Goal: Transaction & Acquisition: Book appointment/travel/reservation

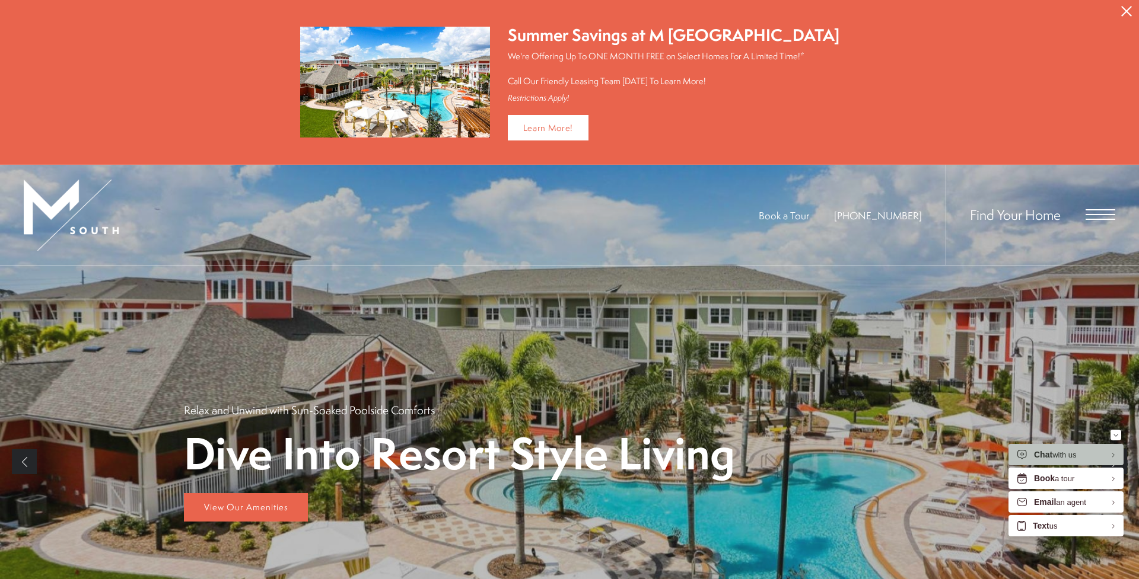
click at [1096, 216] on span "Open Menu" at bounding box center [1100, 214] width 30 height 11
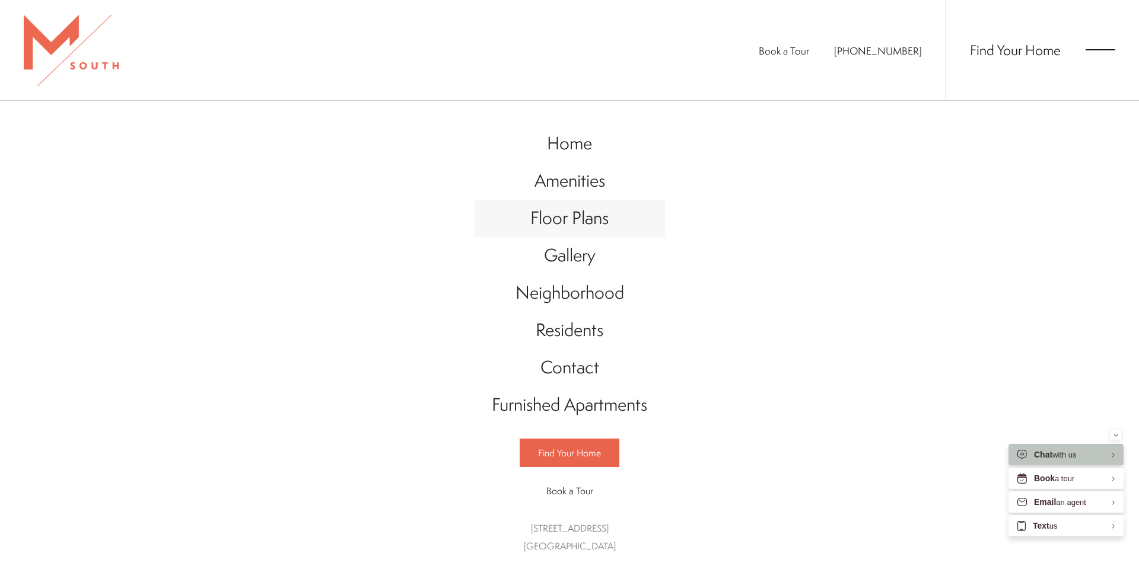
click at [553, 211] on span "Floor Plans" at bounding box center [569, 218] width 78 height 24
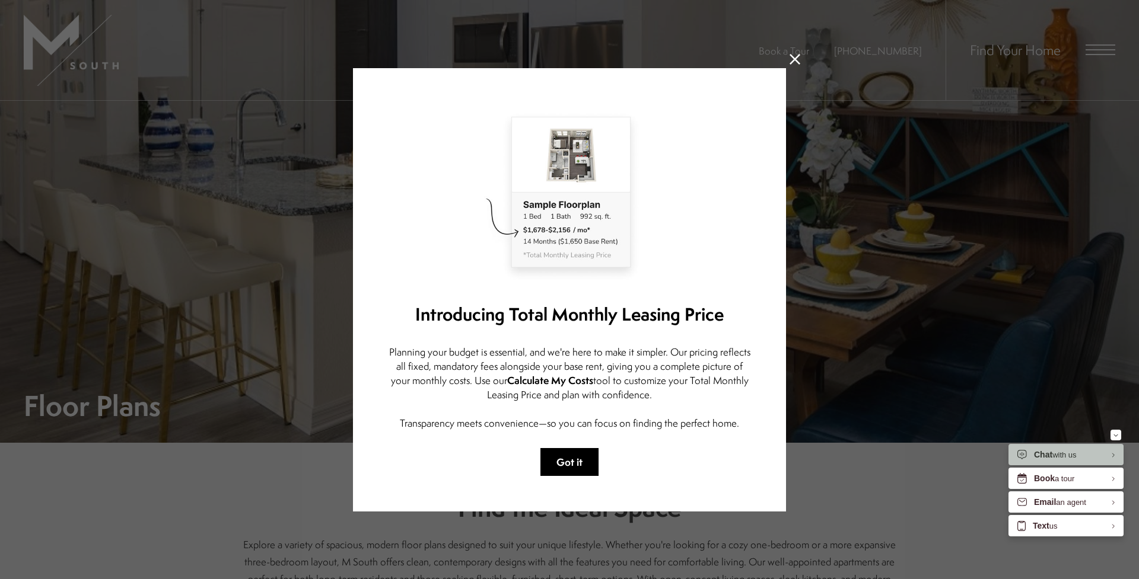
click at [573, 465] on button "Got it" at bounding box center [569, 462] width 58 height 28
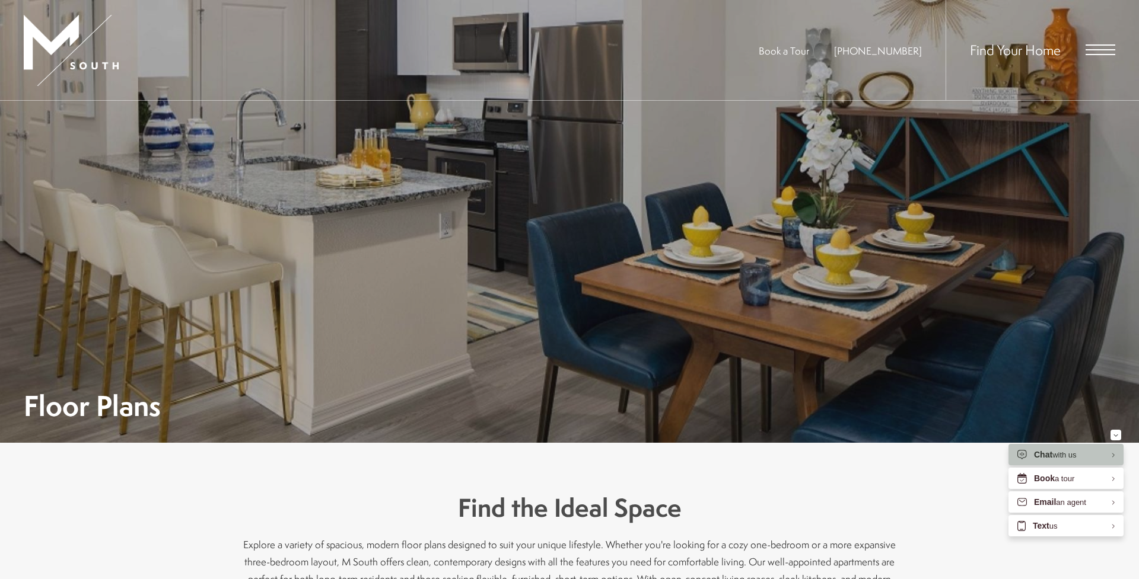
click at [81, 55] on img at bounding box center [71, 50] width 95 height 71
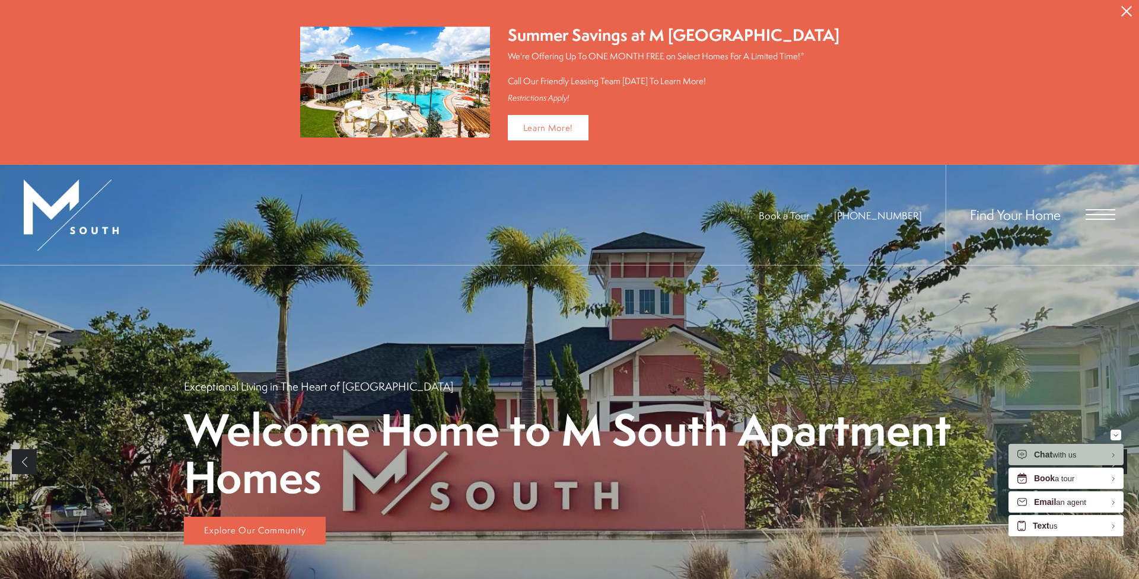
click at [1102, 215] on span "Open Menu" at bounding box center [1100, 214] width 30 height 11
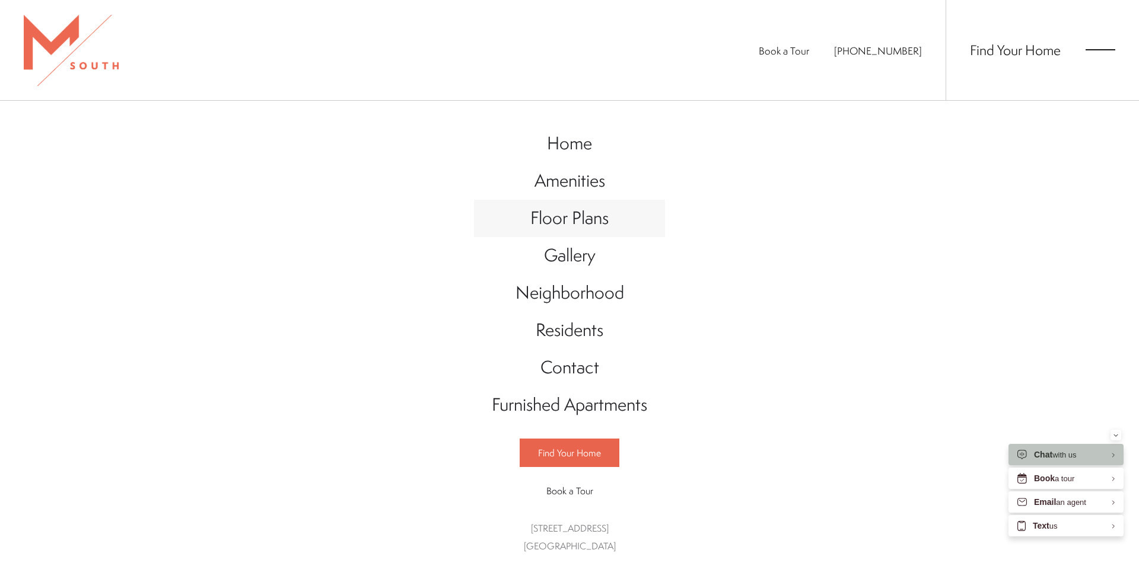
click at [558, 218] on span "Floor Plans" at bounding box center [569, 218] width 78 height 24
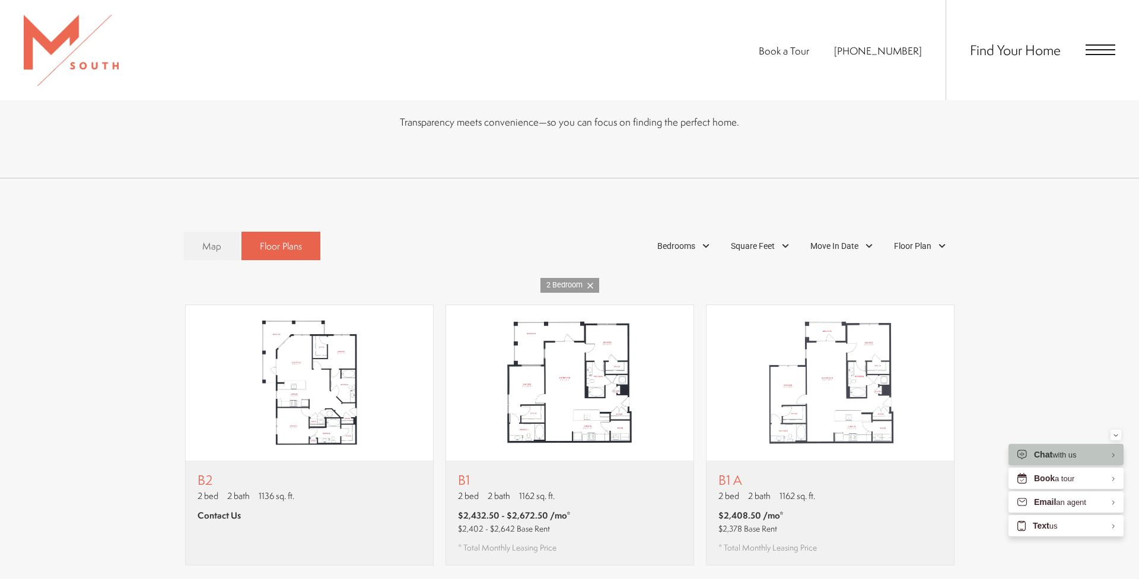
scroll to position [685, 0]
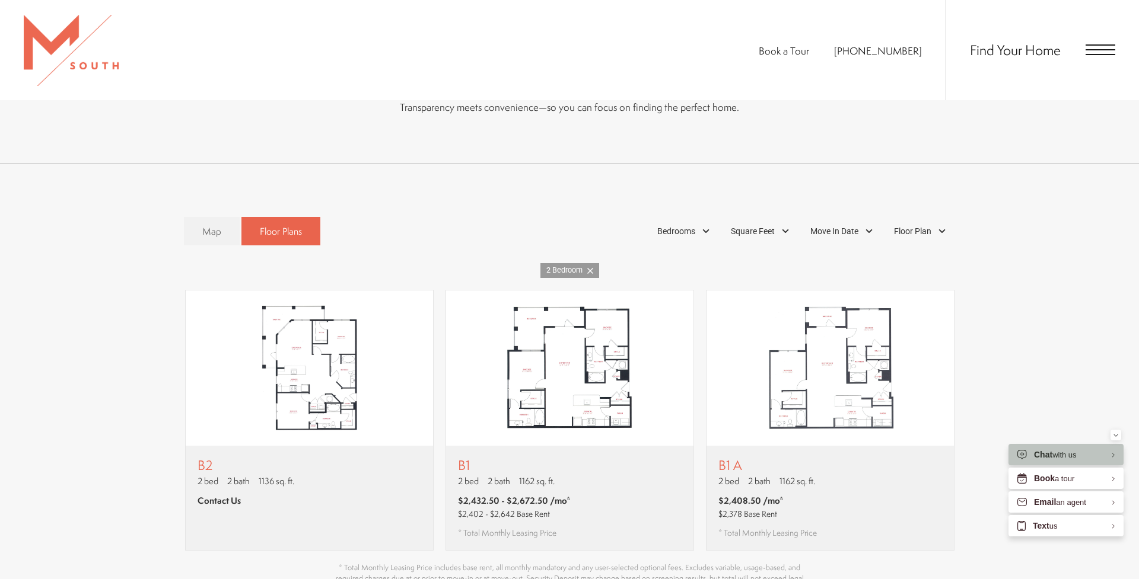
click at [592, 268] on icon at bounding box center [590, 271] width 6 height 6
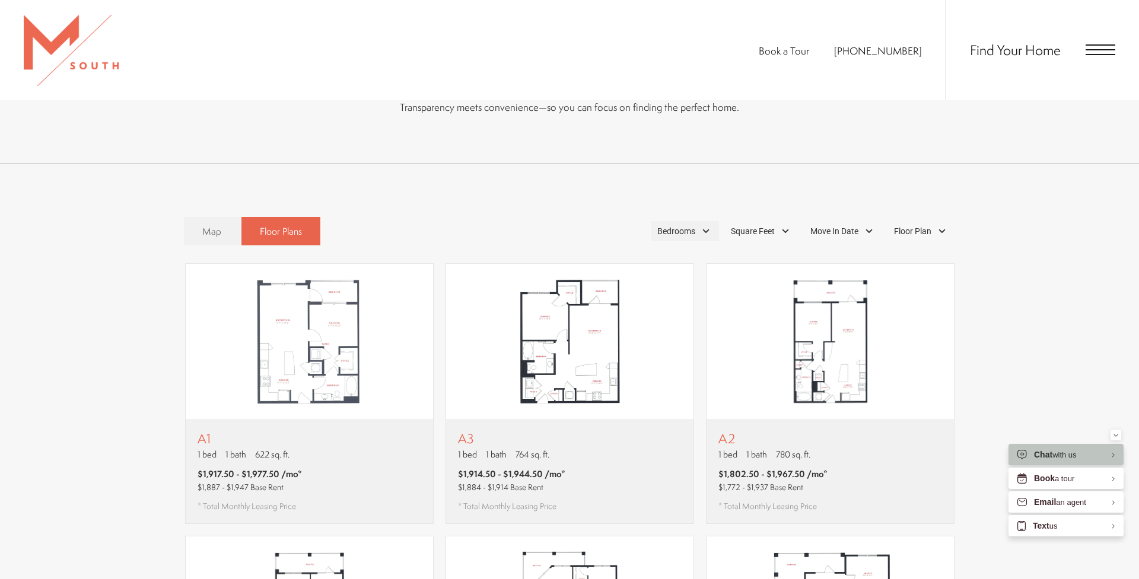
click at [694, 225] on span "Bedrooms" at bounding box center [676, 231] width 38 height 12
click at [640, 258] on span "1 Bedroom" at bounding box center [662, 264] width 59 height 13
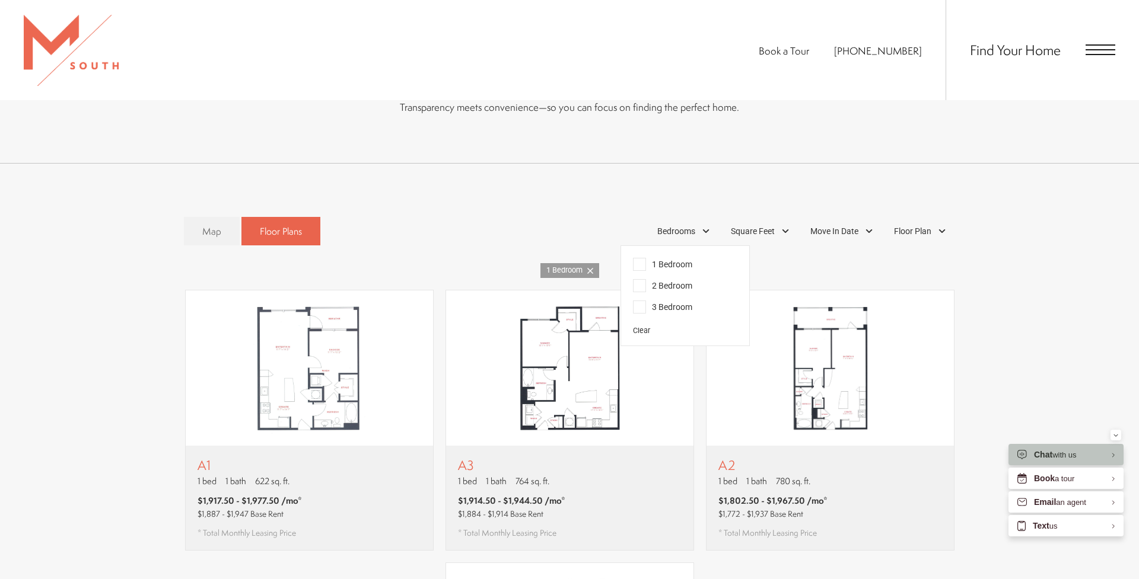
click at [526, 211] on div "Map Floor Plans 1 Bedrooms 1 Bedroom 2 Bedroom Clear" at bounding box center [569, 231] width 771 height 41
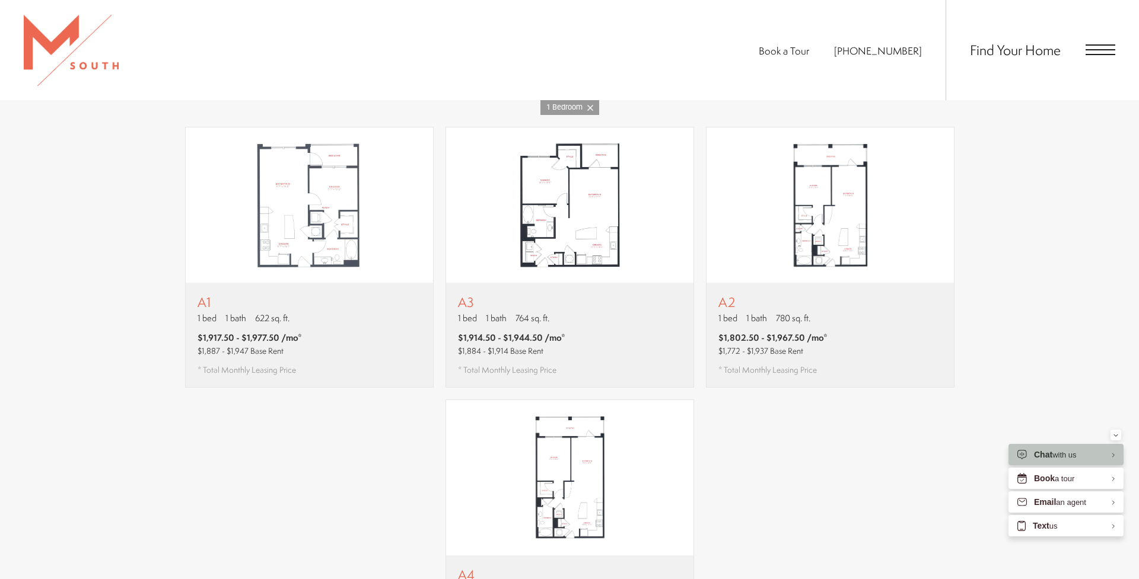
scroll to position [843, 0]
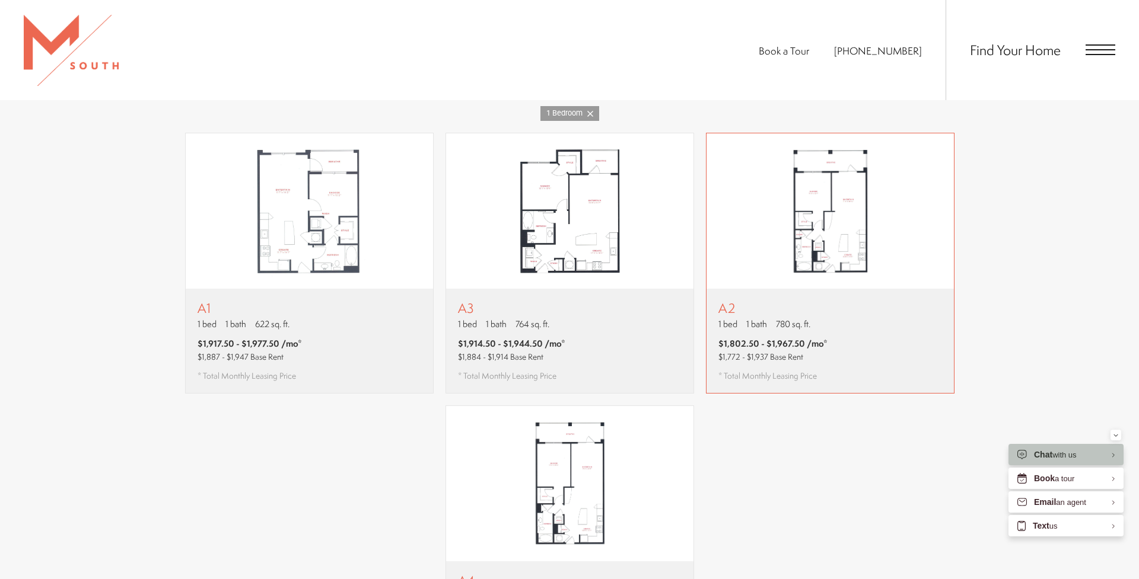
click at [768, 301] on p "A2" at bounding box center [772, 308] width 109 height 15
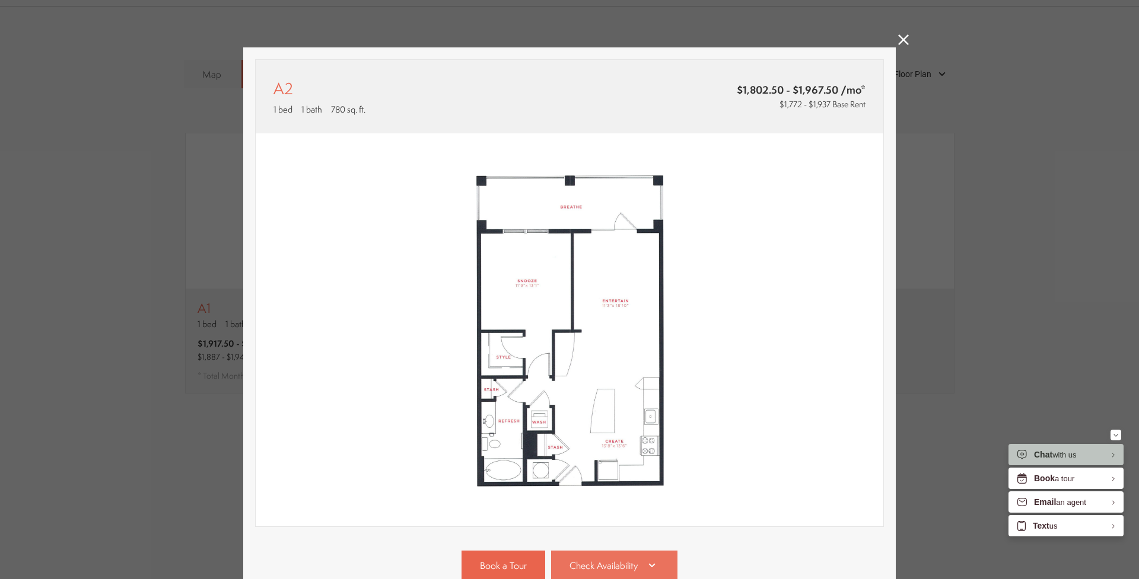
click at [573, 557] on link "Check Availability" at bounding box center [614, 566] width 127 height 30
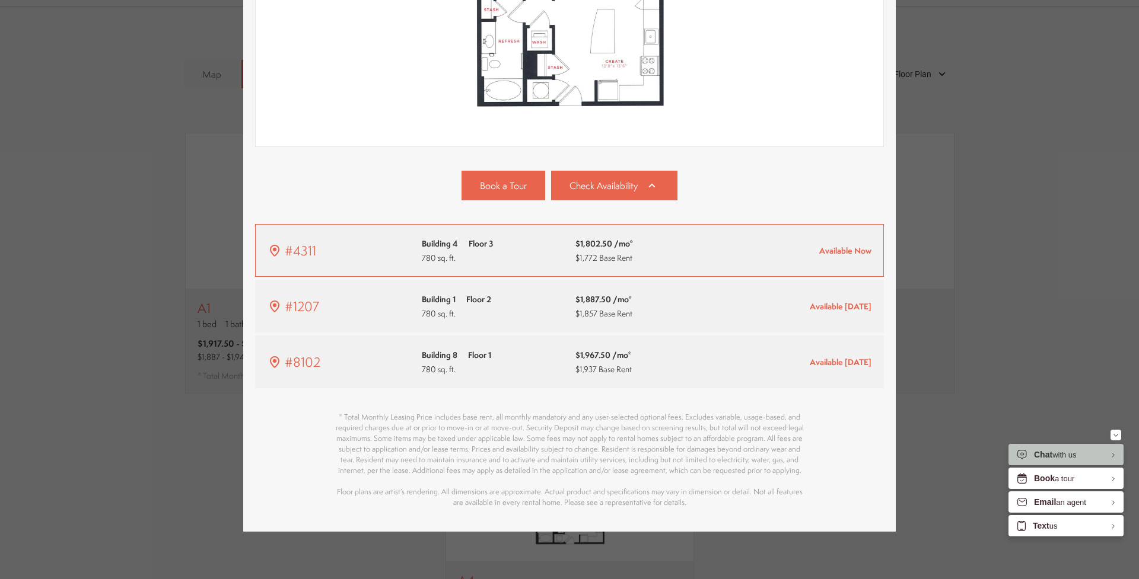
click at [684, 263] on div "$1,802.50 /mo* $1,772 Base Rent" at bounding box center [646, 251] width 142 height 28
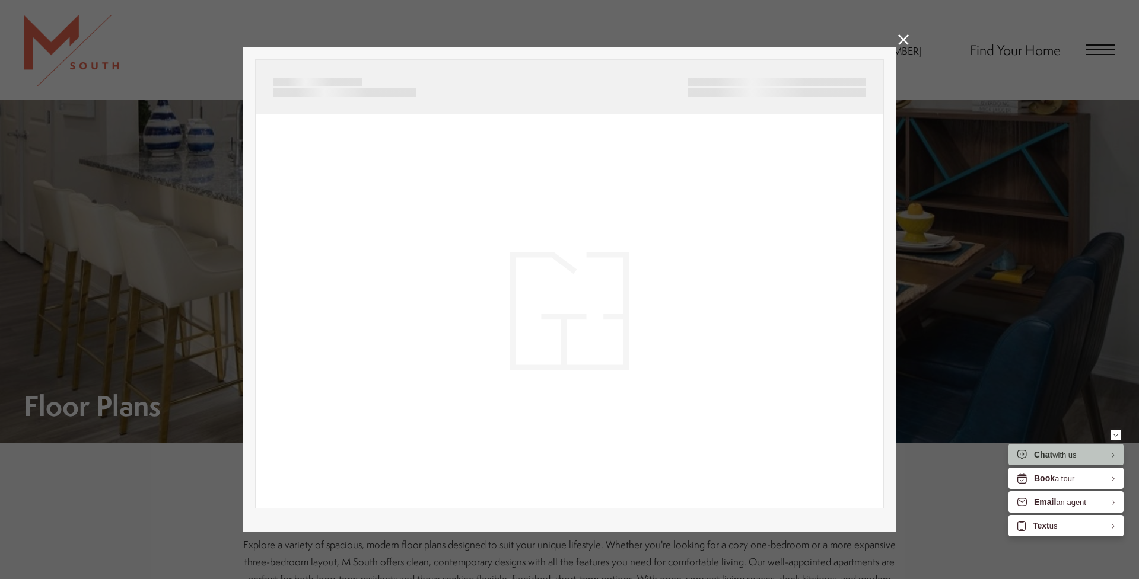
scroll to position [843, 0]
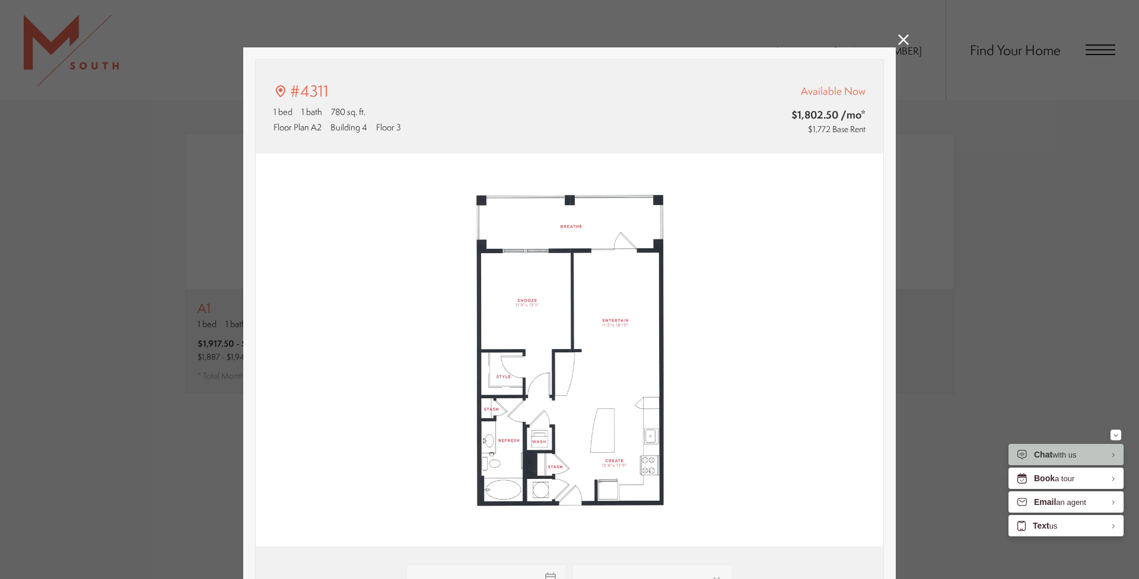
type input "**********"
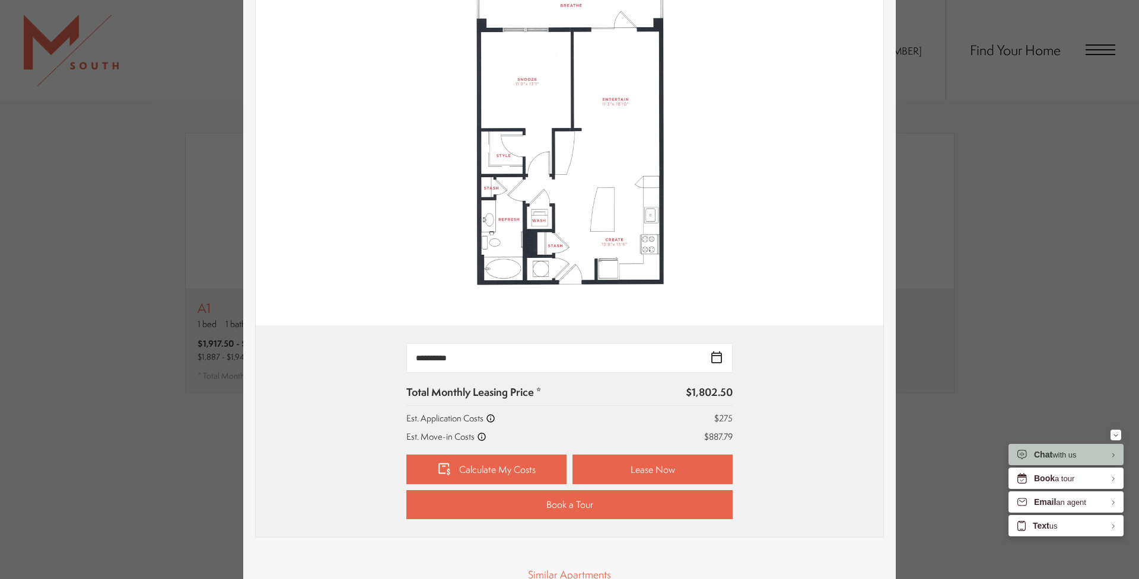
scroll to position [247, 0]
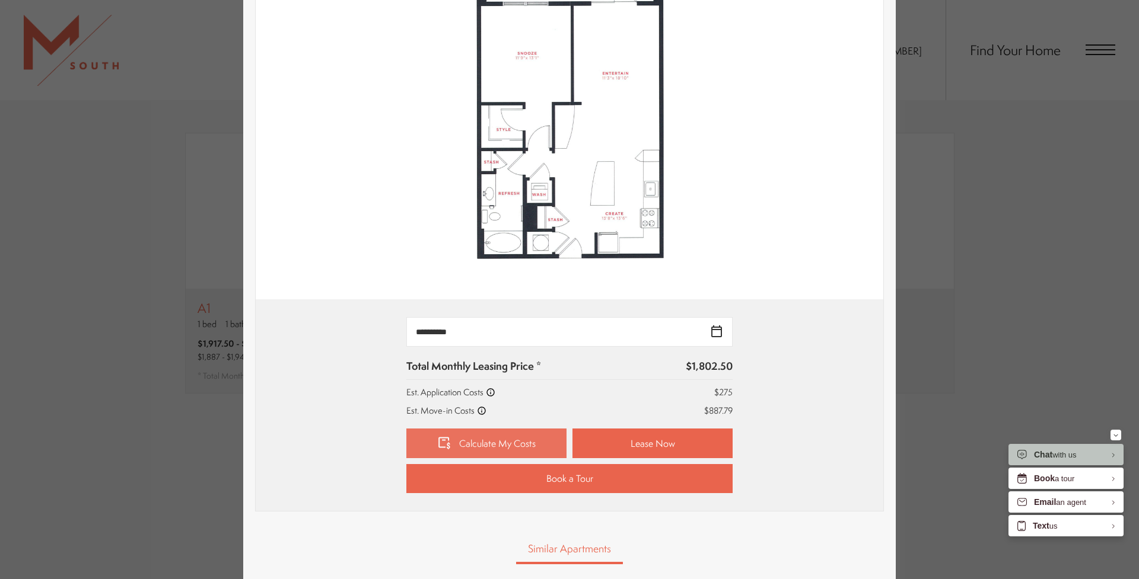
click at [523, 447] on link "Calculate My Costs" at bounding box center [486, 444] width 160 height 30
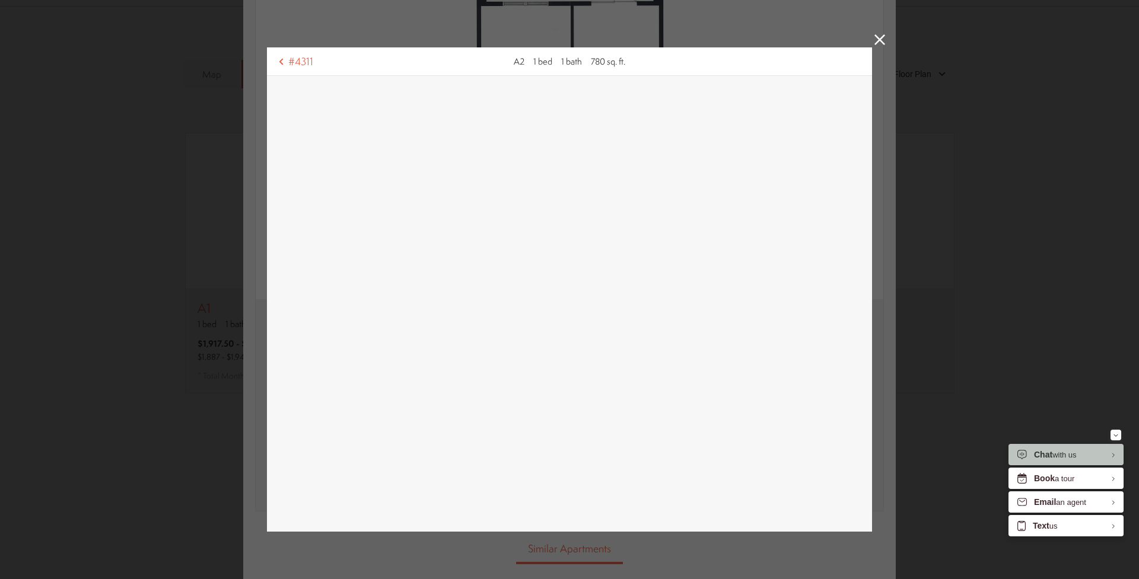
scroll to position [0, 0]
click at [875, 40] on icon at bounding box center [879, 39] width 11 height 11
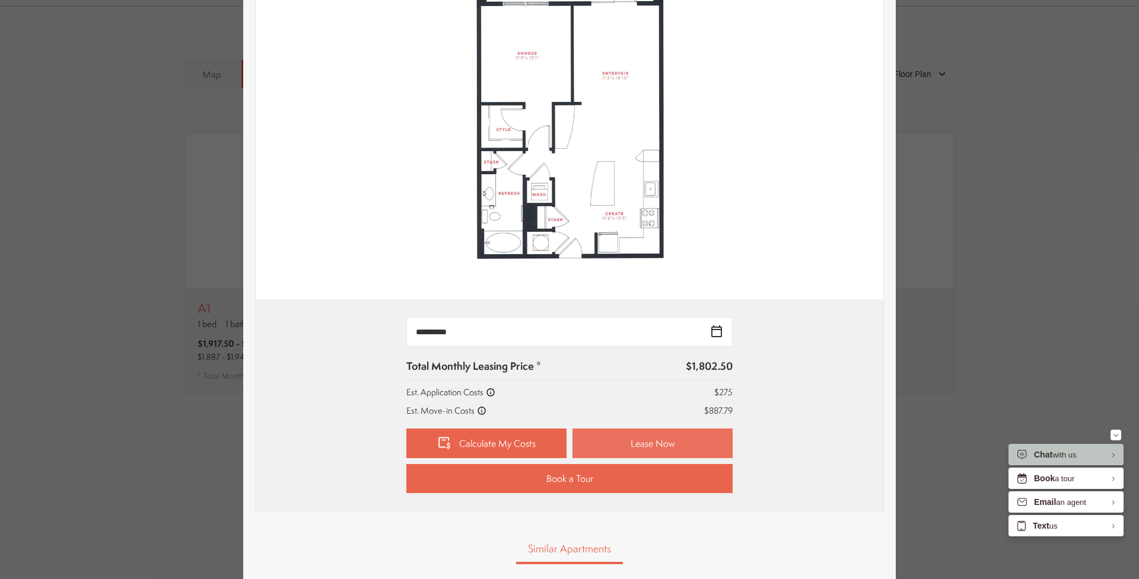
click at [592, 443] on link "Lease Now" at bounding box center [652, 444] width 160 height 30
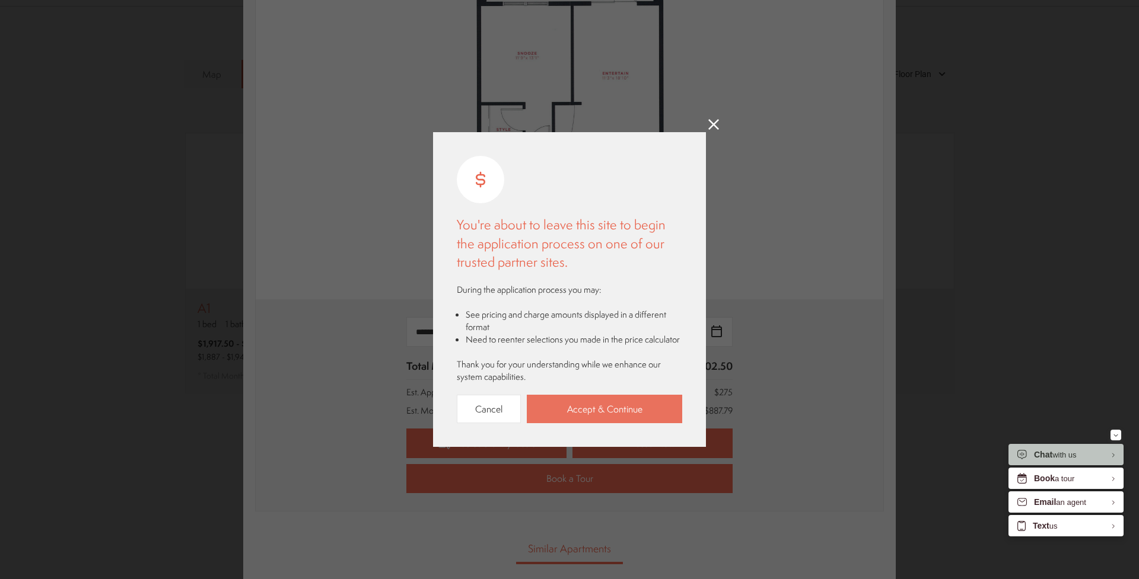
click at [584, 410] on link "Accept & Continue" at bounding box center [604, 409] width 155 height 29
click at [716, 125] on icon at bounding box center [713, 124] width 11 height 11
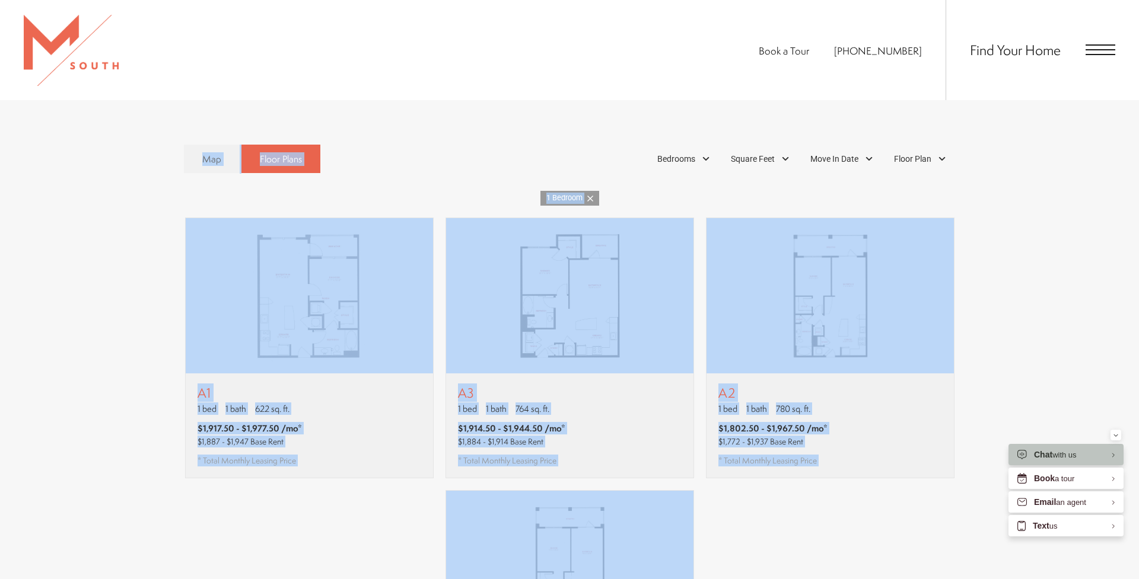
scroll to position [744, 0]
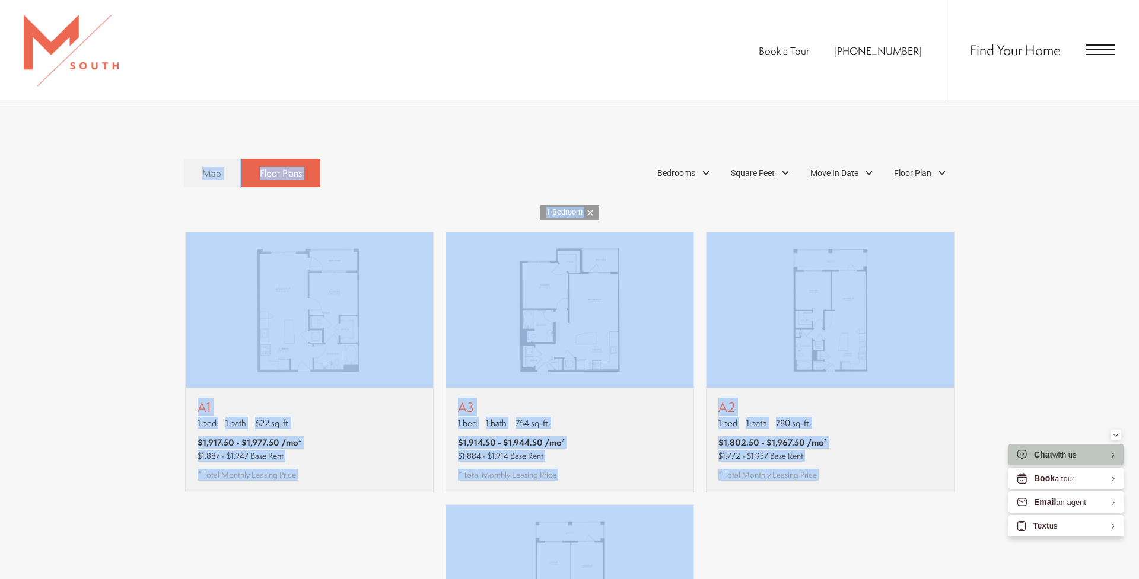
click at [215, 167] on span "Map" at bounding box center [211, 174] width 19 height 14
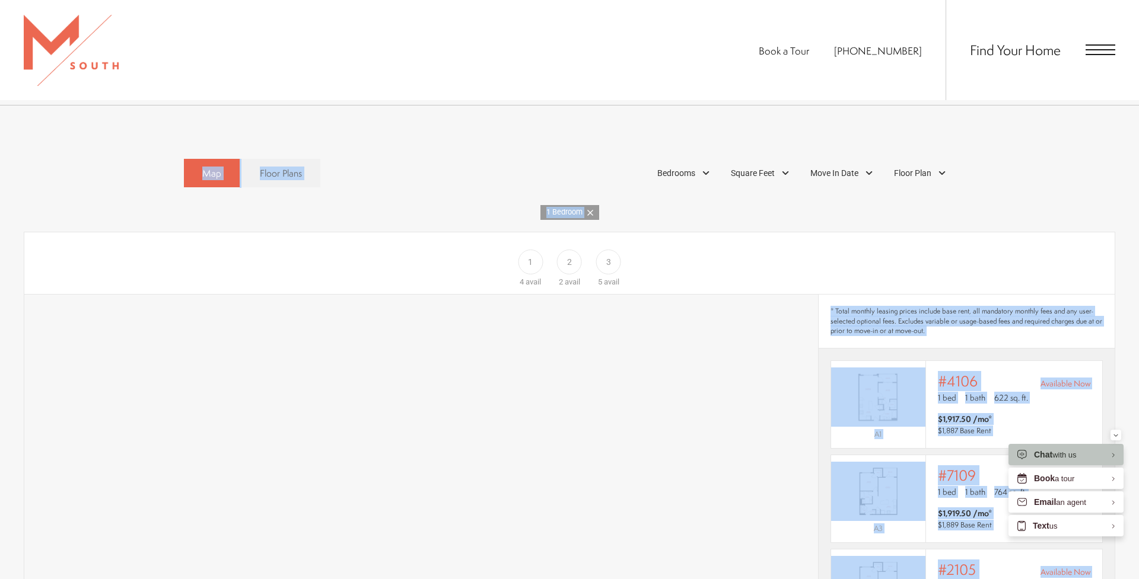
click at [143, 157] on div "Map Floor Plans 1 Bedrooms 1 Bedroom" at bounding box center [569, 173] width 1091 height 41
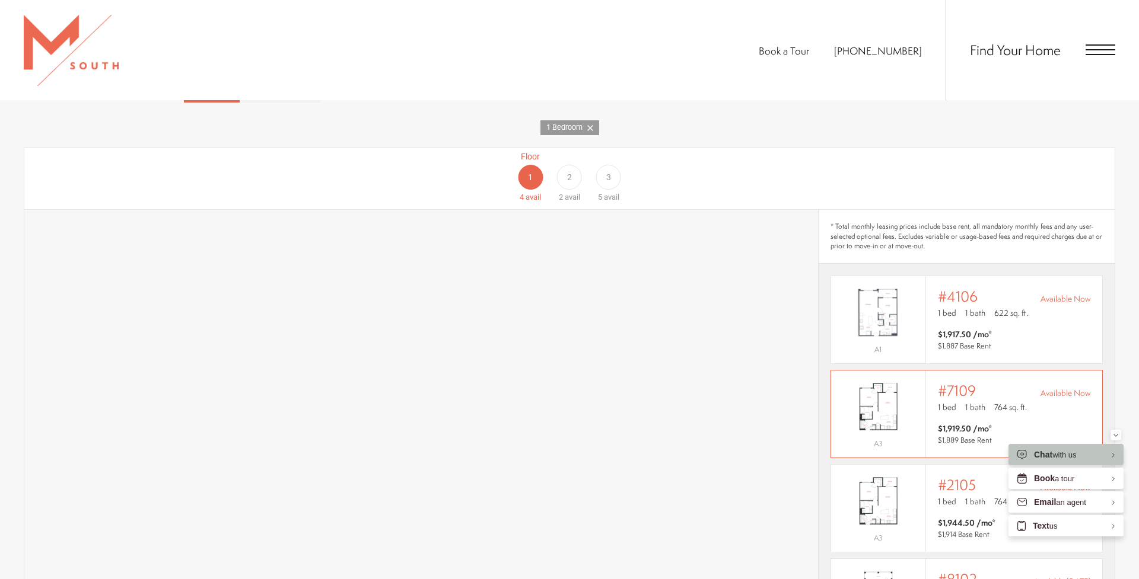
scroll to position [834, 0]
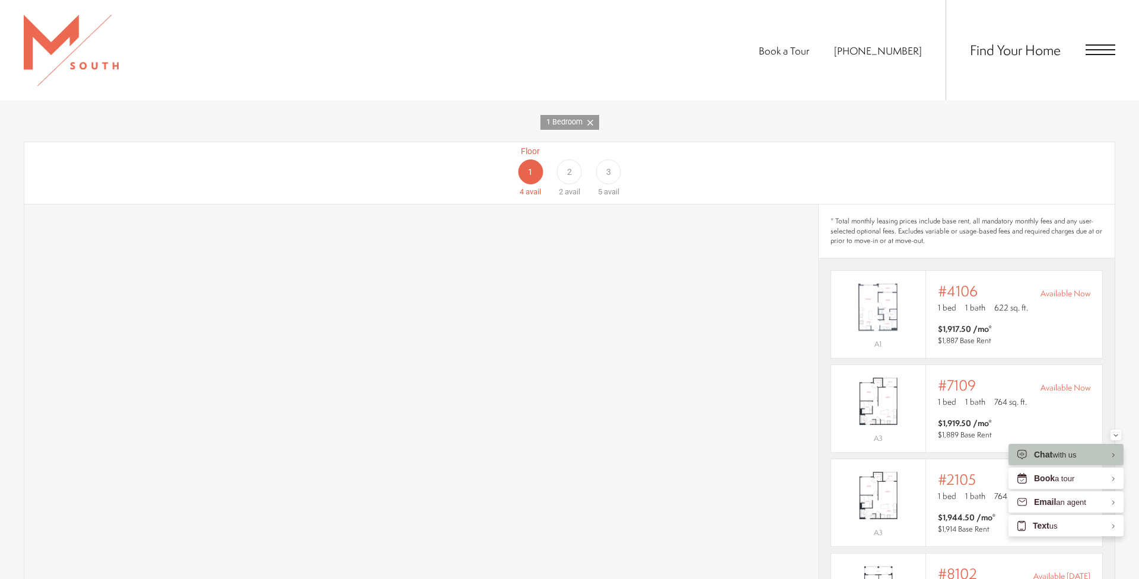
click at [610, 166] on span "3" at bounding box center [608, 172] width 5 height 12
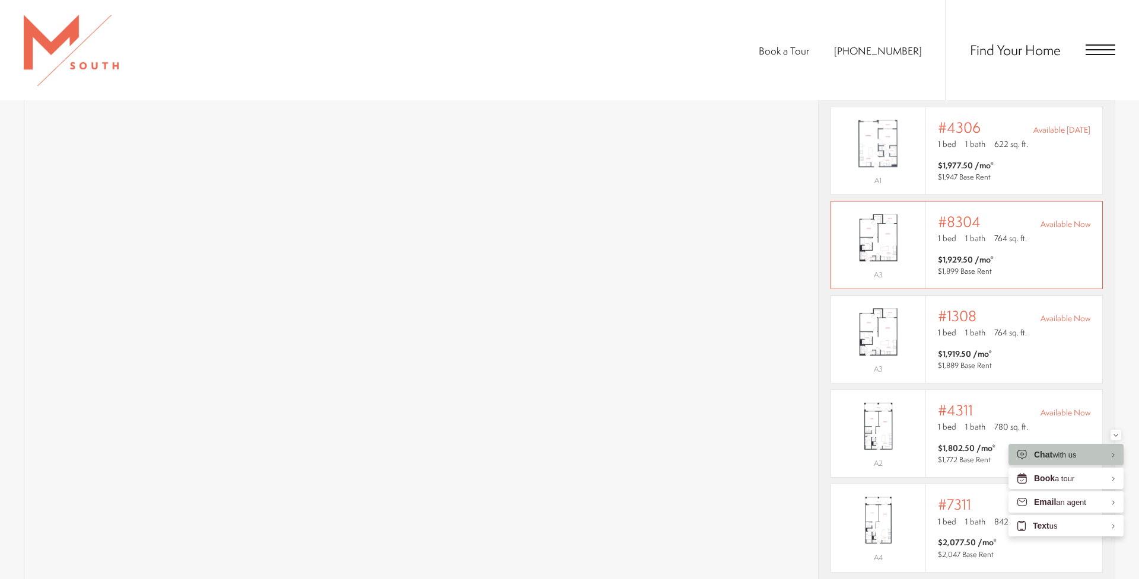
scroll to position [1010, 0]
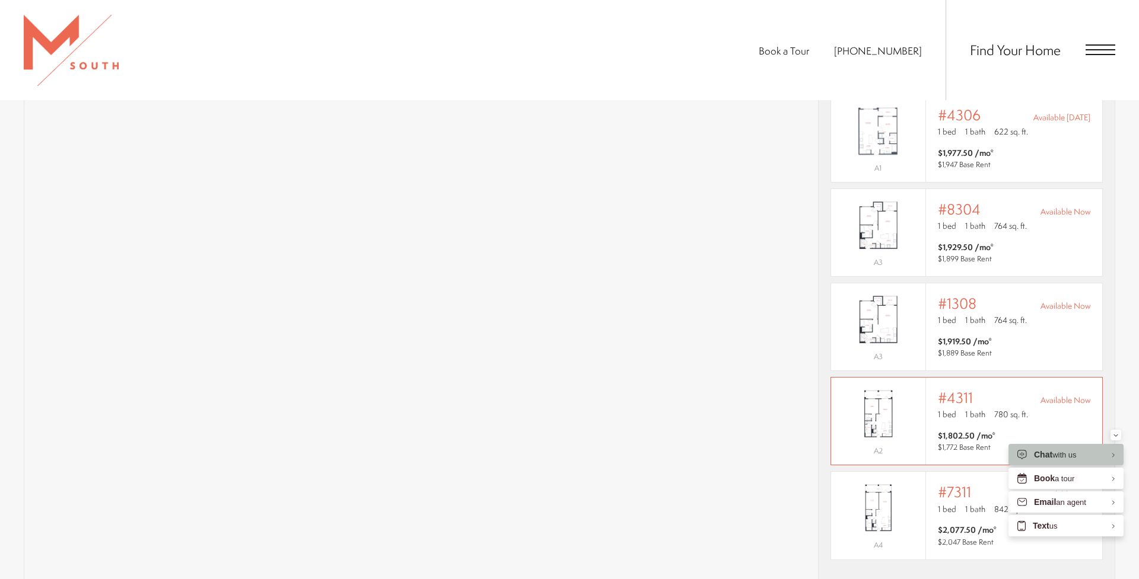
click at [919, 407] on img "View #4311" at bounding box center [878, 413] width 94 height 59
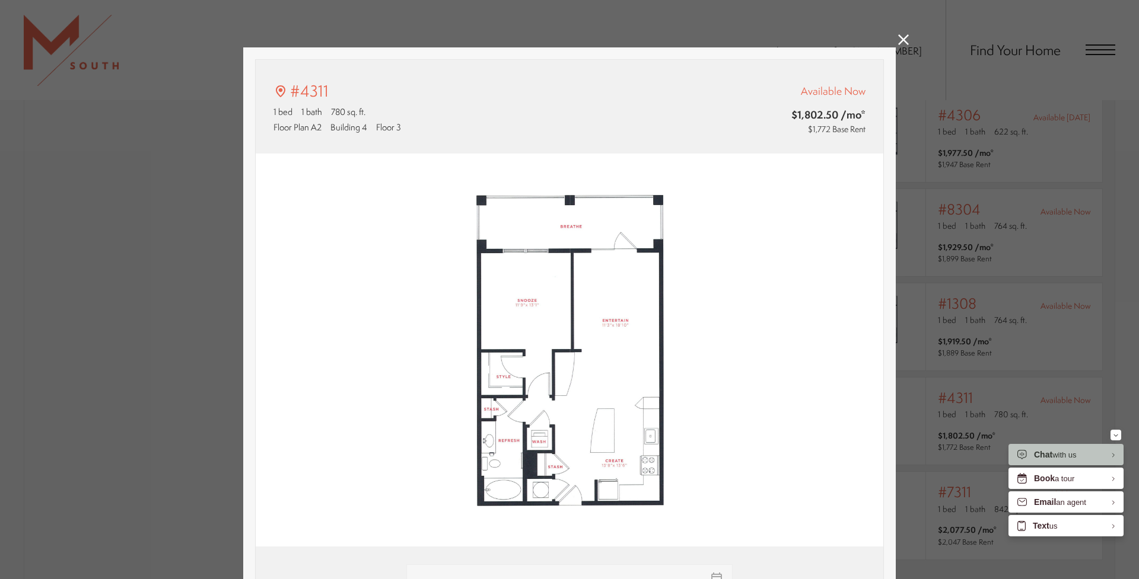
type input "**********"
click at [904, 38] on icon at bounding box center [903, 39] width 11 height 11
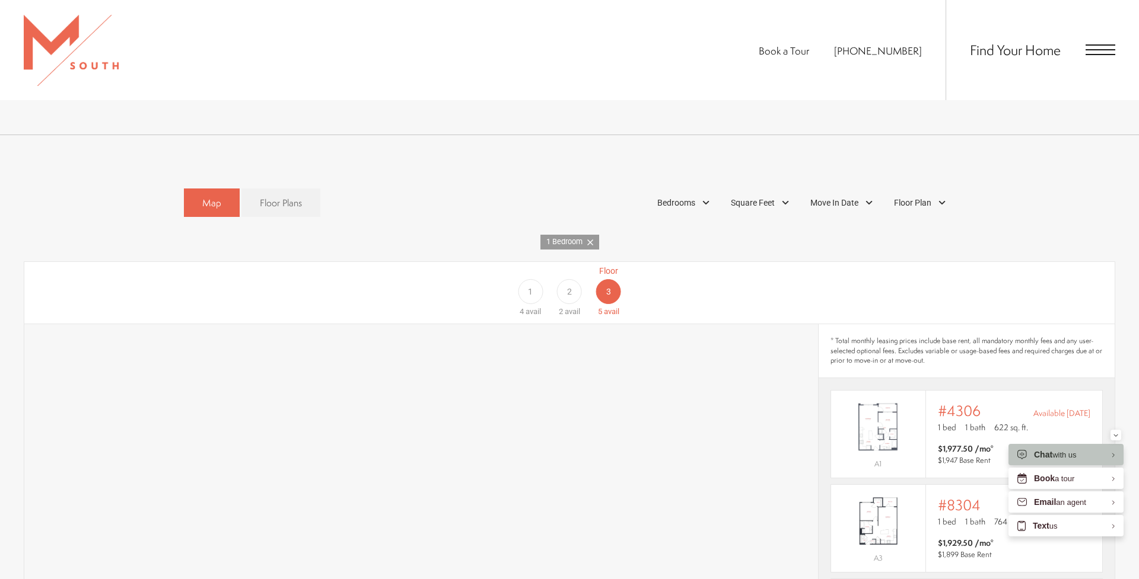
scroll to position [680, 0]
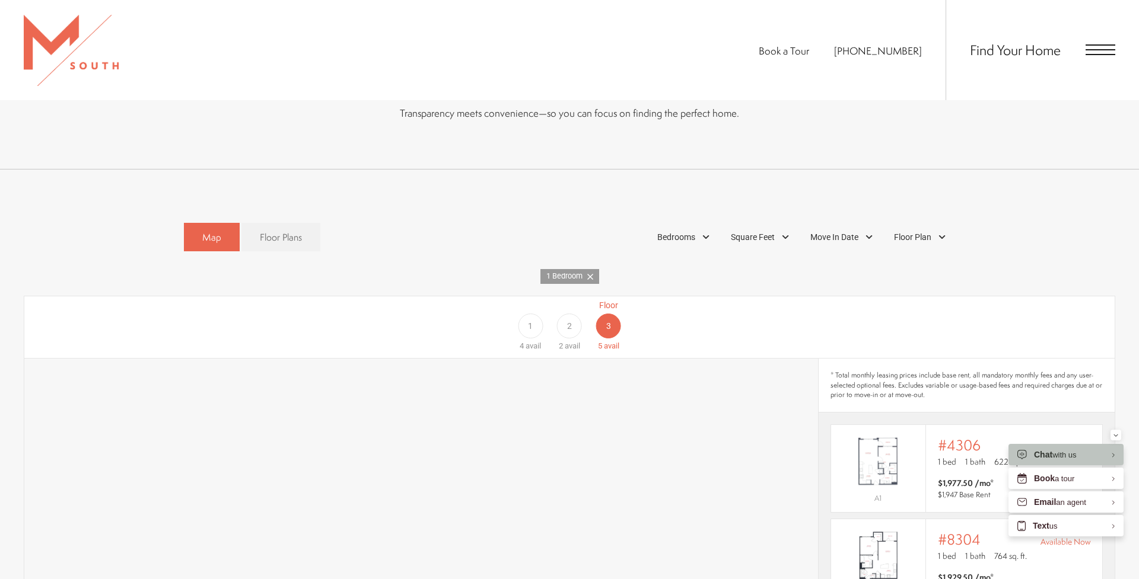
click at [570, 320] on span "2" at bounding box center [569, 326] width 5 height 12
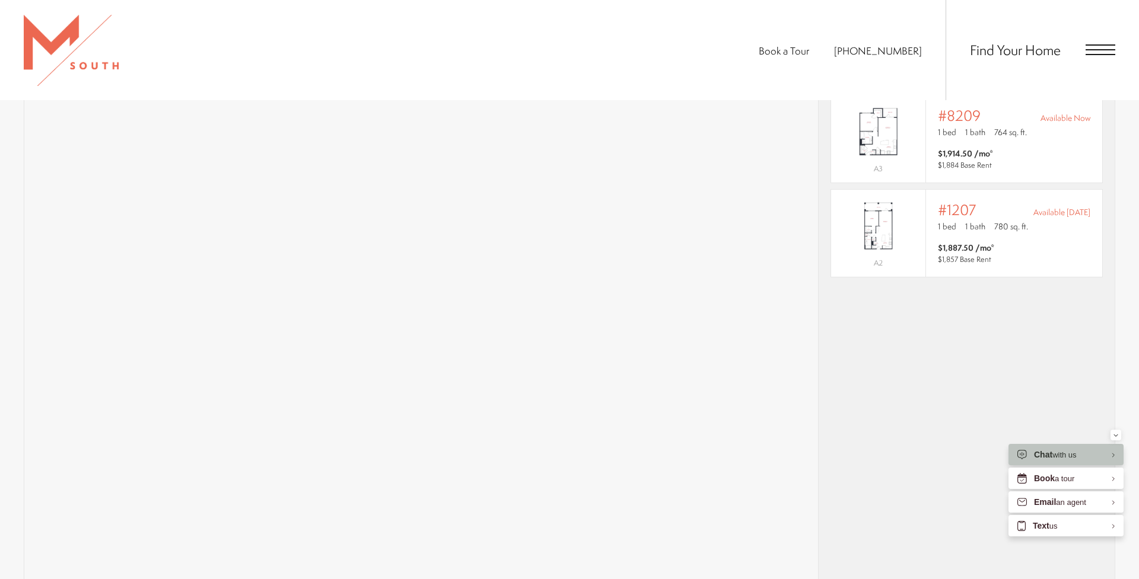
scroll to position [1012, 0]
click at [915, 218] on img "View #1207" at bounding box center [878, 222] width 94 height 59
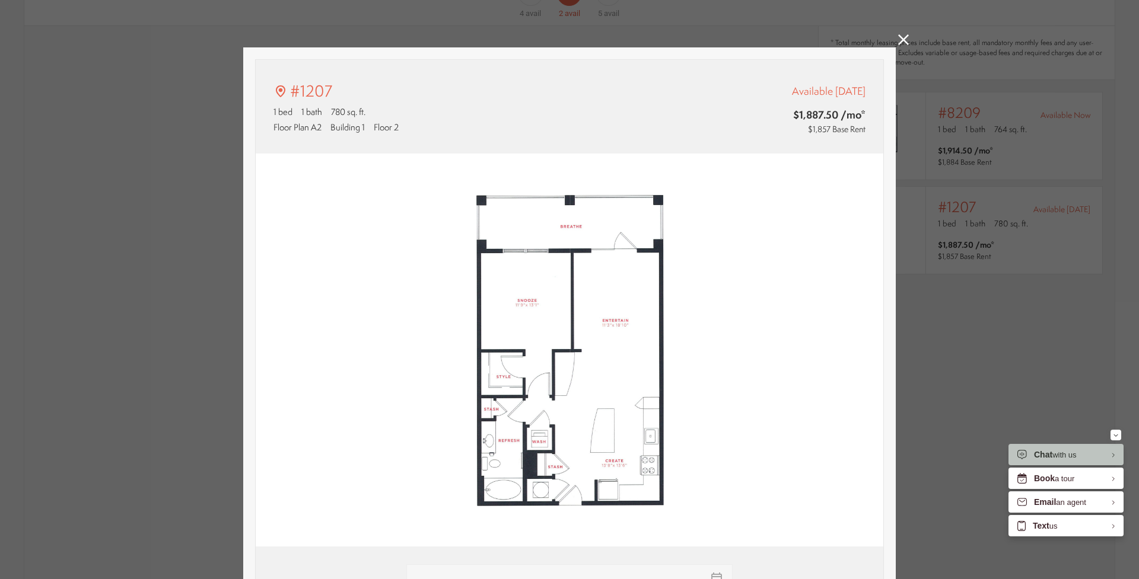
type input "**********"
click at [907, 42] on icon at bounding box center [903, 39] width 11 height 11
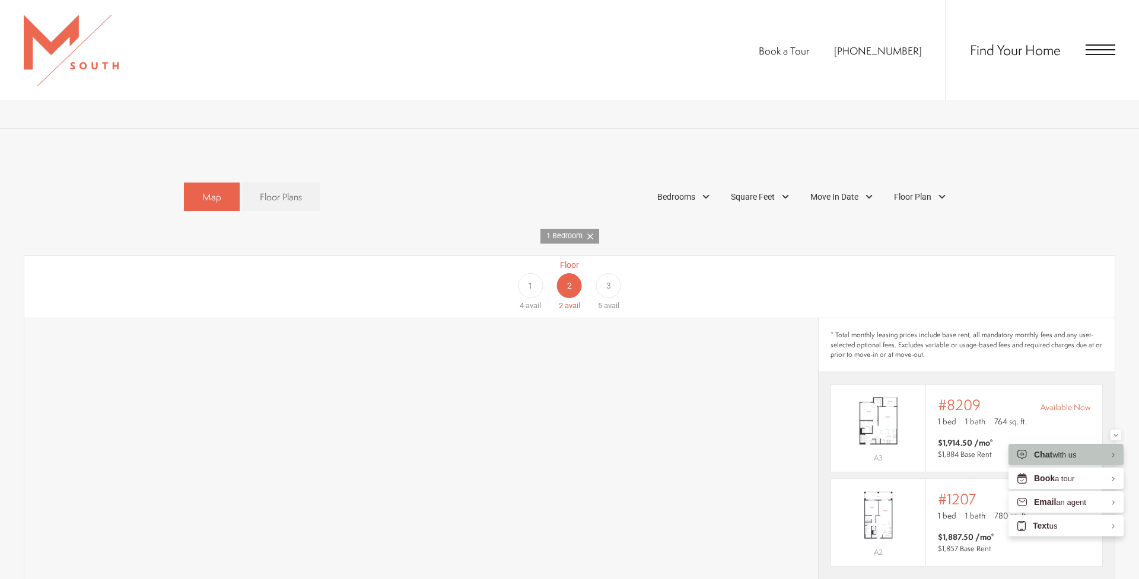
scroll to position [696, 0]
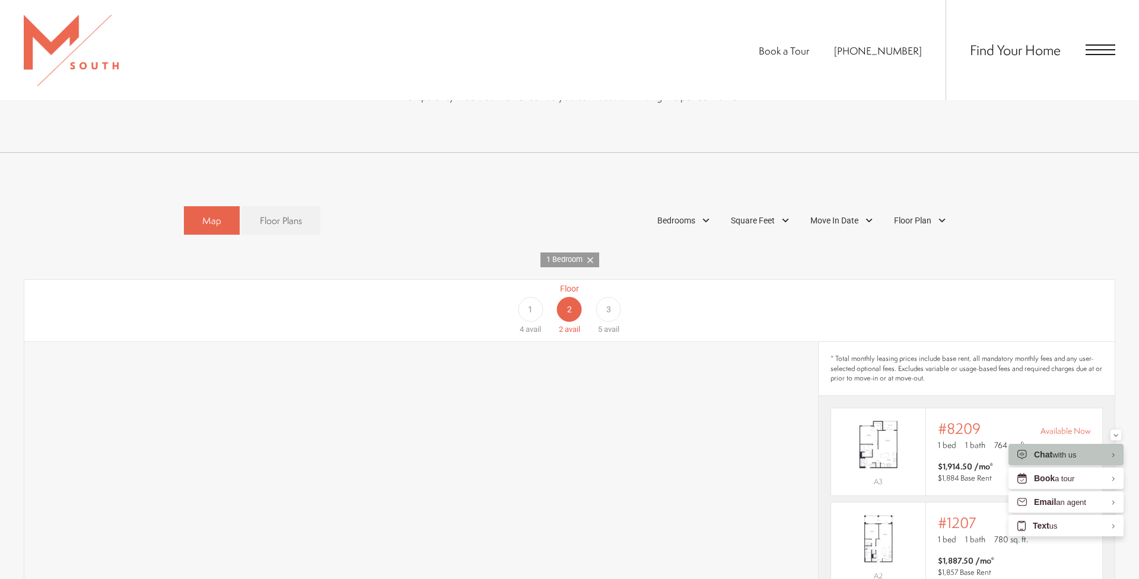
click at [529, 304] on span "1" at bounding box center [530, 310] width 5 height 12
click at [531, 298] on div "Floor 1 4 avail Floor 2 2 avail Floor 3 5 avail" at bounding box center [1056, 309] width 1090 height 53
click at [528, 290] on div "Floor 1 4 avail Floor 2 2 avail Floor 3 5 avail" at bounding box center [1056, 309] width 1090 height 53
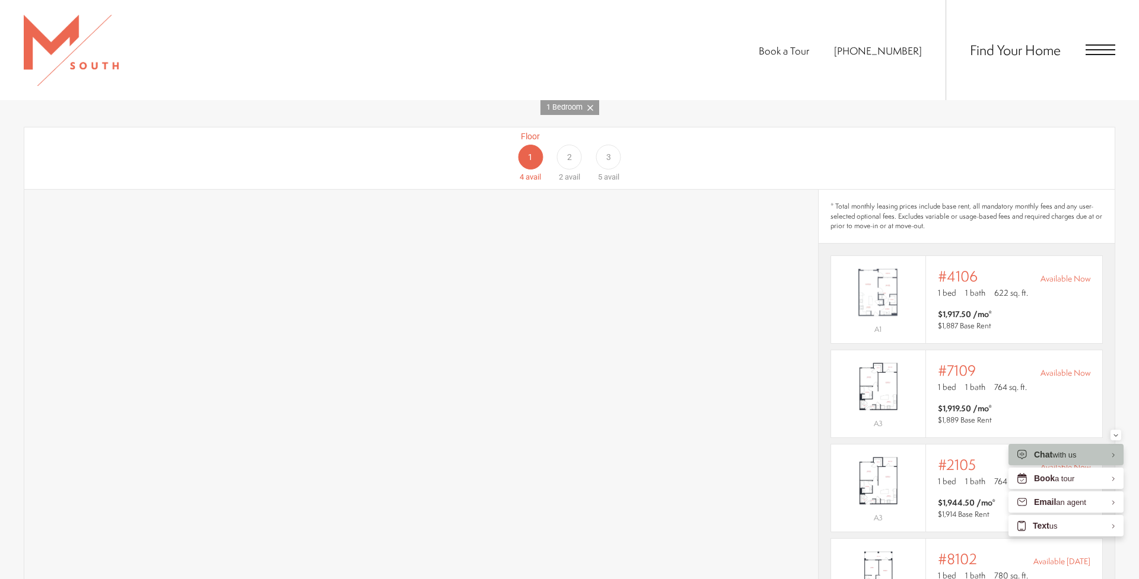
scroll to position [802, 0]
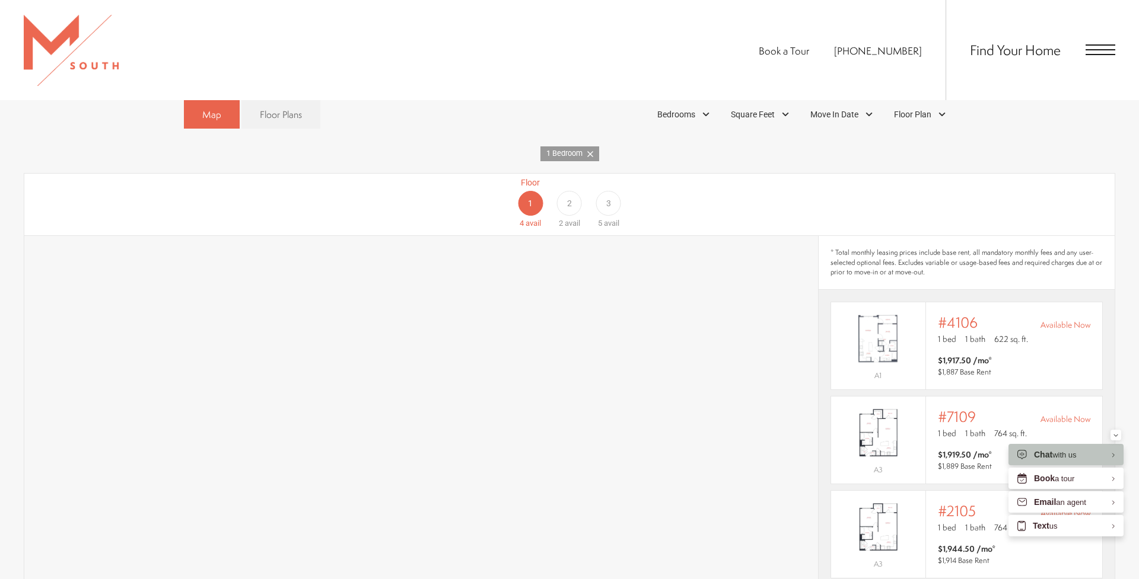
click at [610, 197] on span "3" at bounding box center [608, 203] width 5 height 12
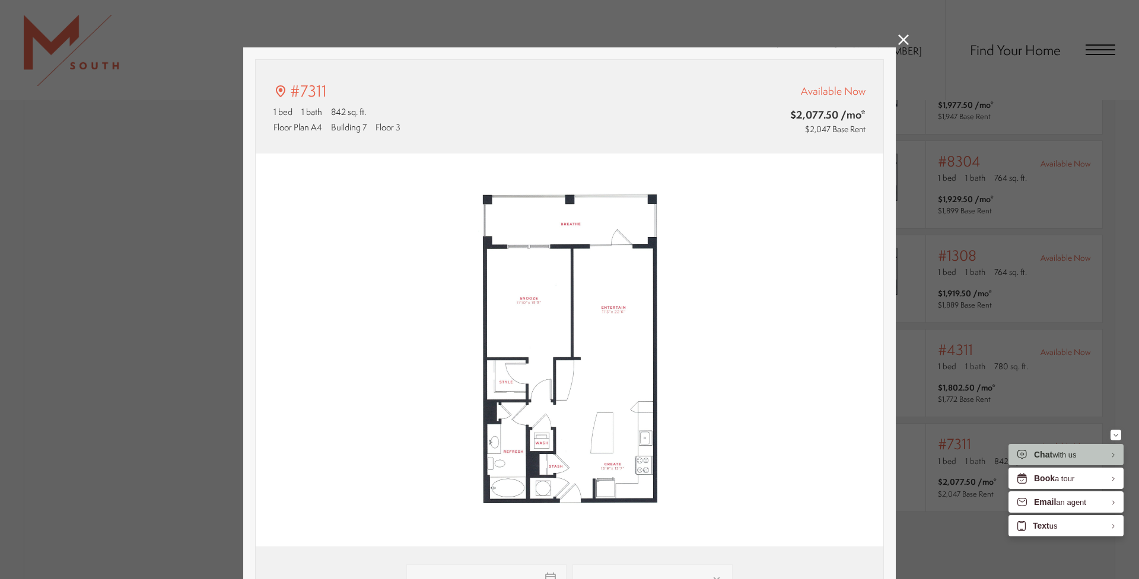
scroll to position [0, 0]
click at [492, 349] on img at bounding box center [569, 351] width 627 height 394
type input "**********"
click at [902, 40] on icon at bounding box center [903, 39] width 11 height 11
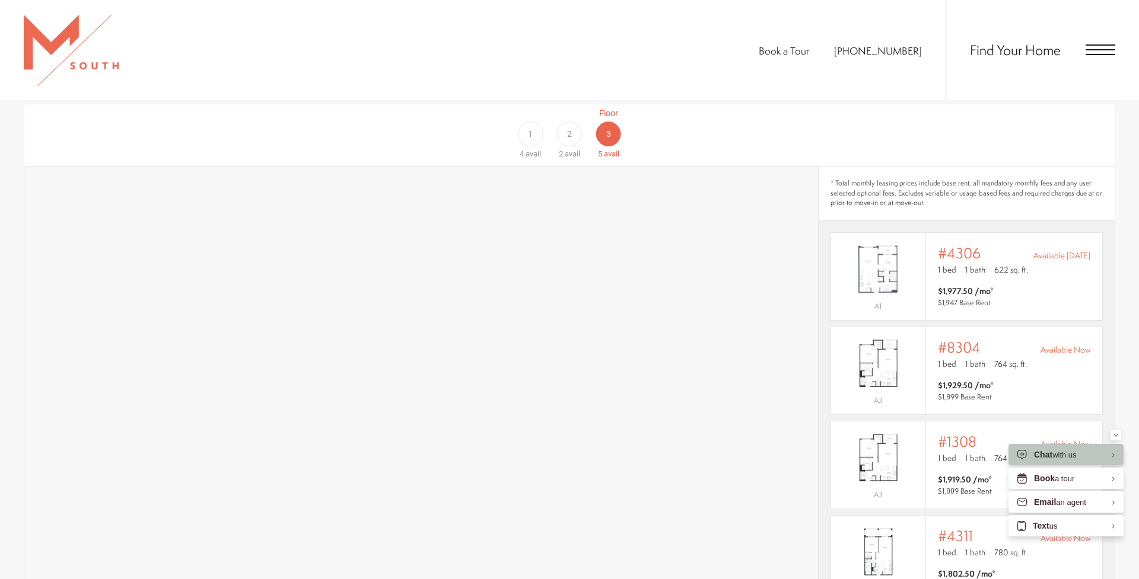
scroll to position [830, 0]
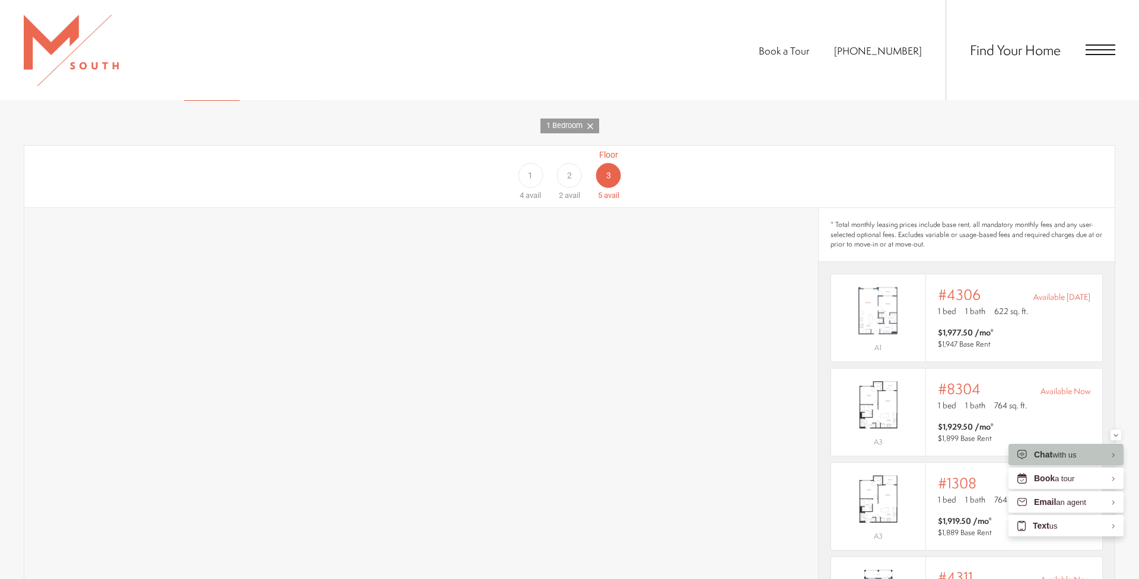
click at [534, 163] on div "1" at bounding box center [530, 175] width 25 height 25
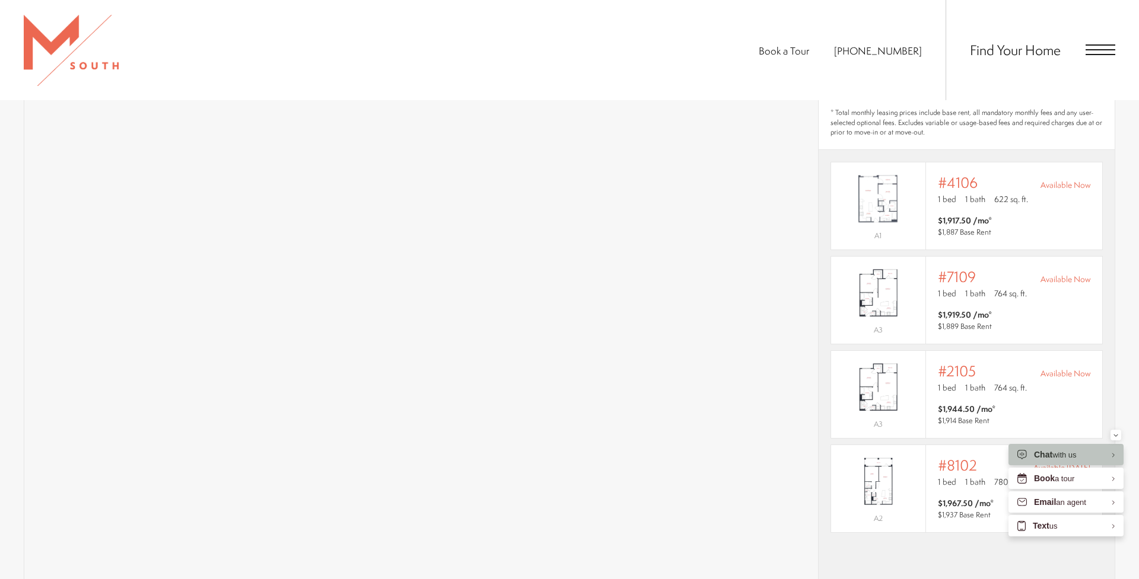
scroll to position [749, 0]
